Goal: Task Accomplishment & Management: Manage account settings

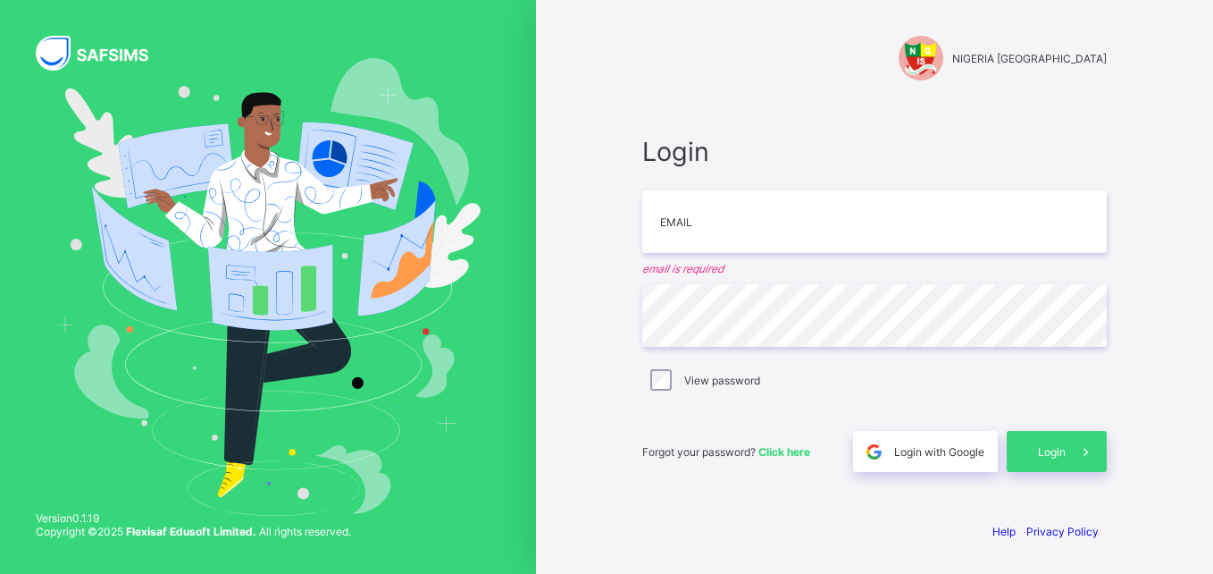
click at [721, 405] on div "Login Email email is required Password View password Forgot your password? Clic…" at bounding box center [874, 304] width 465 height 336
click at [737, 222] on input "email" at bounding box center [874, 221] width 465 height 63
click at [599, 306] on div "[GEOGRAPHIC_DATA] [GEOGRAPHIC_DATA] INTERNATIONAL SCHOOL Login Email email is r…" at bounding box center [874, 287] width 677 height 574
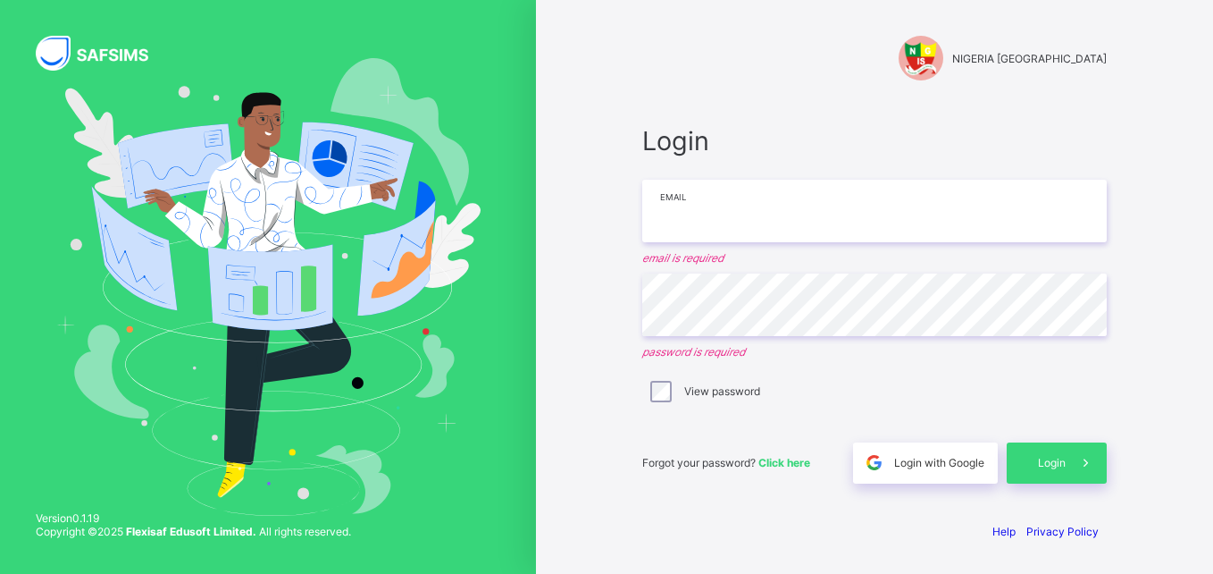
click at [732, 221] on input "email" at bounding box center [874, 211] width 465 height 63
paste input "**********"
type input "**********"
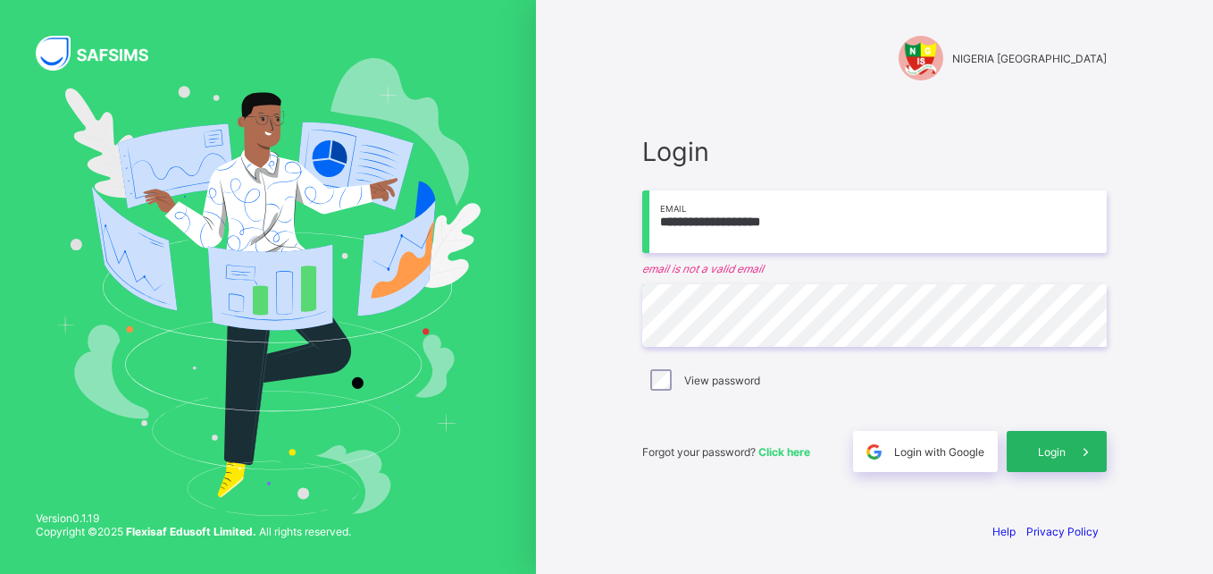
click at [1070, 448] on span at bounding box center [1086, 451] width 41 height 41
click at [1049, 450] on span "Login" at bounding box center [1052, 451] width 28 height 13
click at [1048, 450] on span "Login" at bounding box center [1052, 451] width 28 height 13
click at [1047, 450] on span "Login" at bounding box center [1052, 451] width 28 height 13
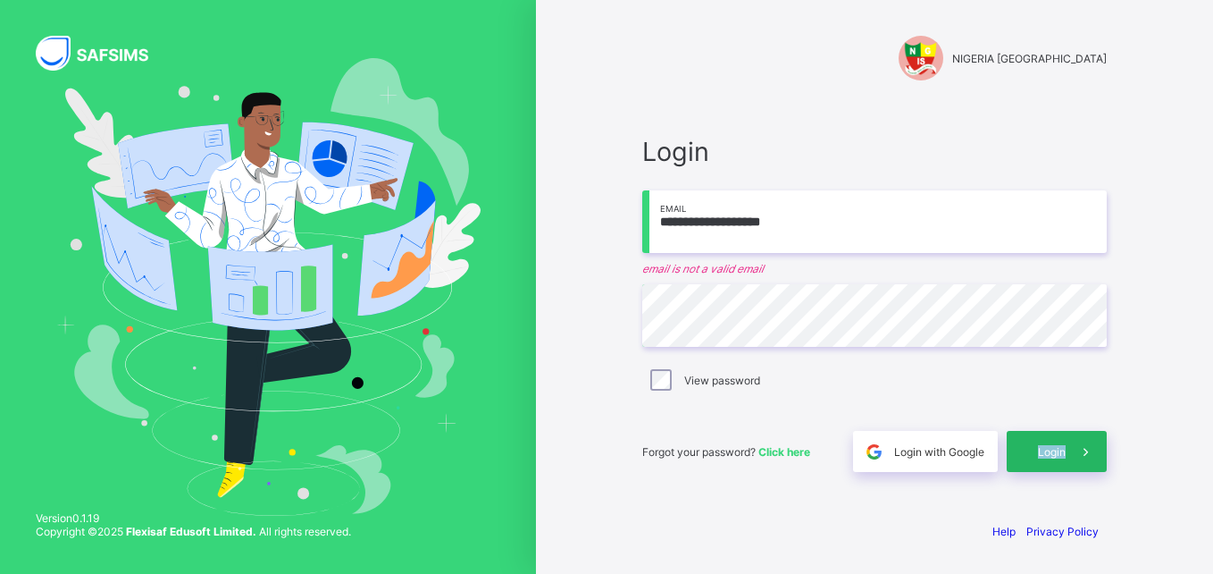
click at [1047, 450] on span "Login" at bounding box center [1052, 451] width 28 height 13
drag, startPoint x: 823, startPoint y: 210, endPoint x: 404, endPoint y: 205, distance: 419.1
click at [404, 205] on div "**********" at bounding box center [606, 287] width 1213 height 574
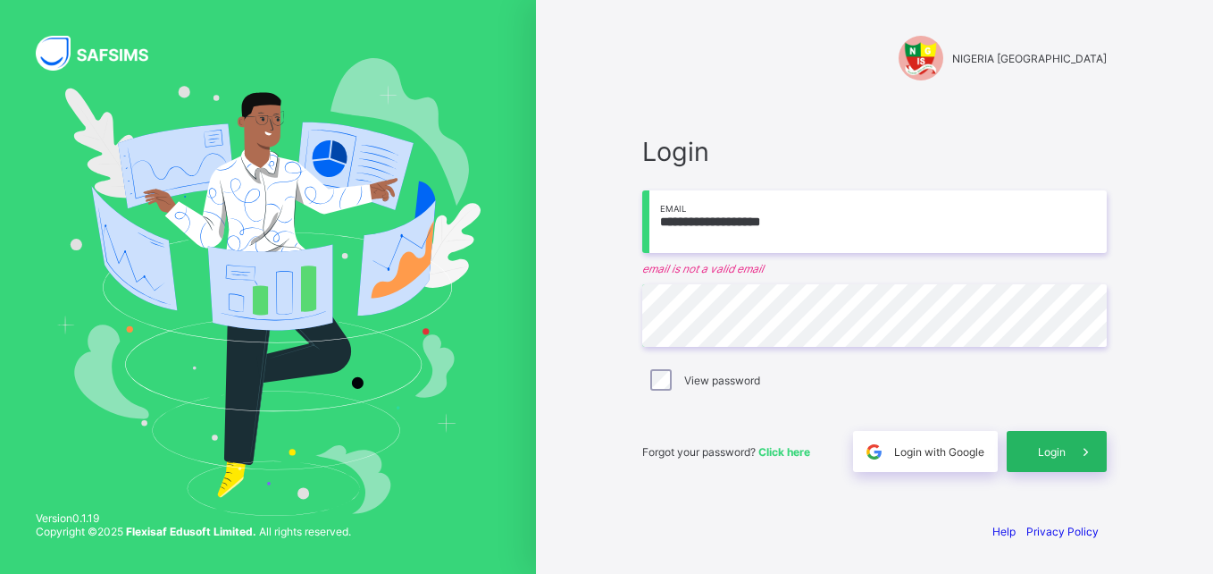
click at [1061, 466] on div "Login" at bounding box center [1057, 451] width 100 height 41
click at [1062, 458] on div "Login" at bounding box center [1057, 451] width 100 height 41
click at [1062, 457] on span "Login" at bounding box center [1052, 451] width 28 height 13
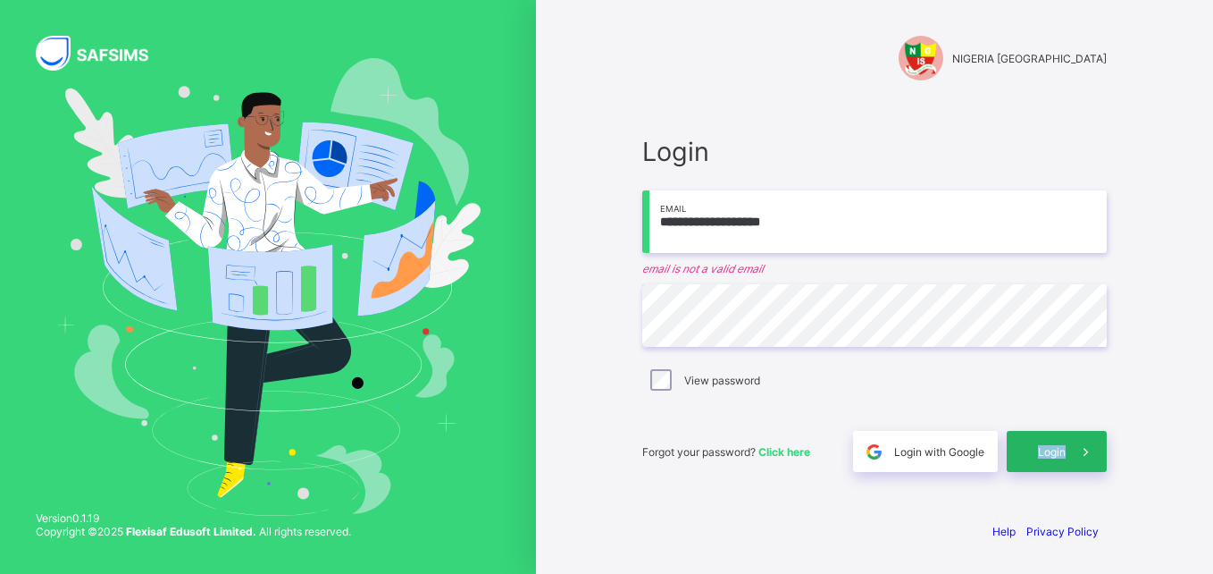
click at [1061, 457] on span "Login" at bounding box center [1052, 451] width 28 height 13
